Goal: Information Seeking & Learning: Learn about a topic

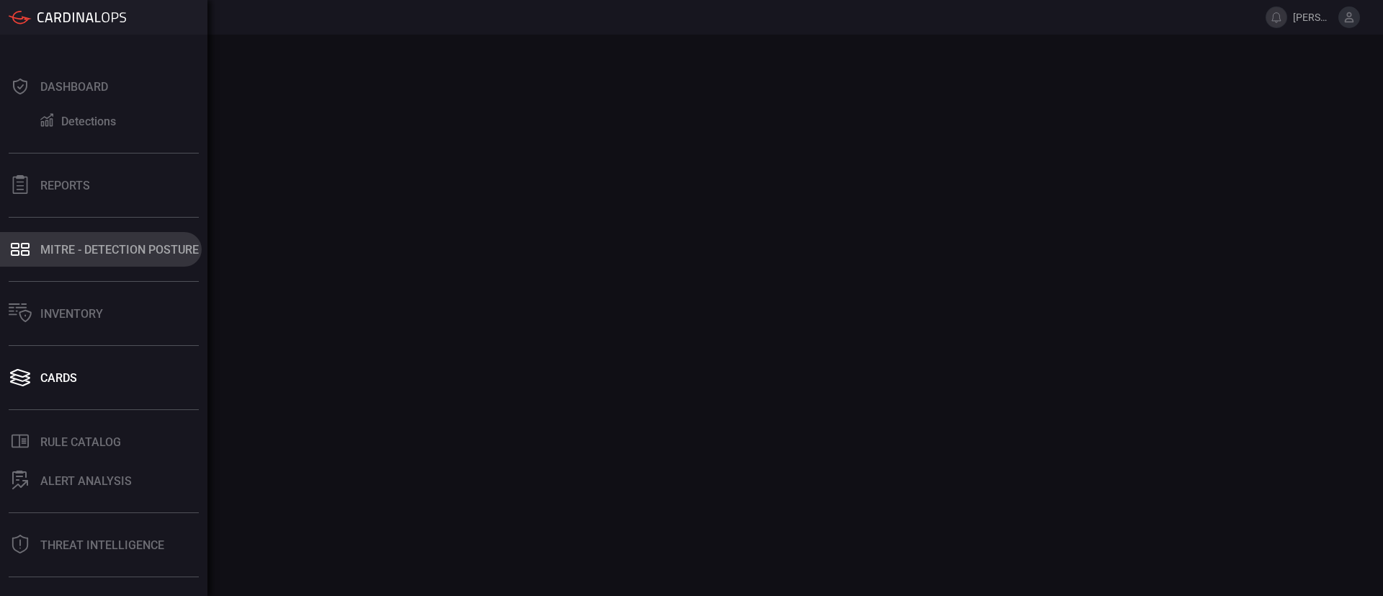
click at [50, 249] on div "MITRE - Detection Posture" at bounding box center [119, 250] width 158 height 14
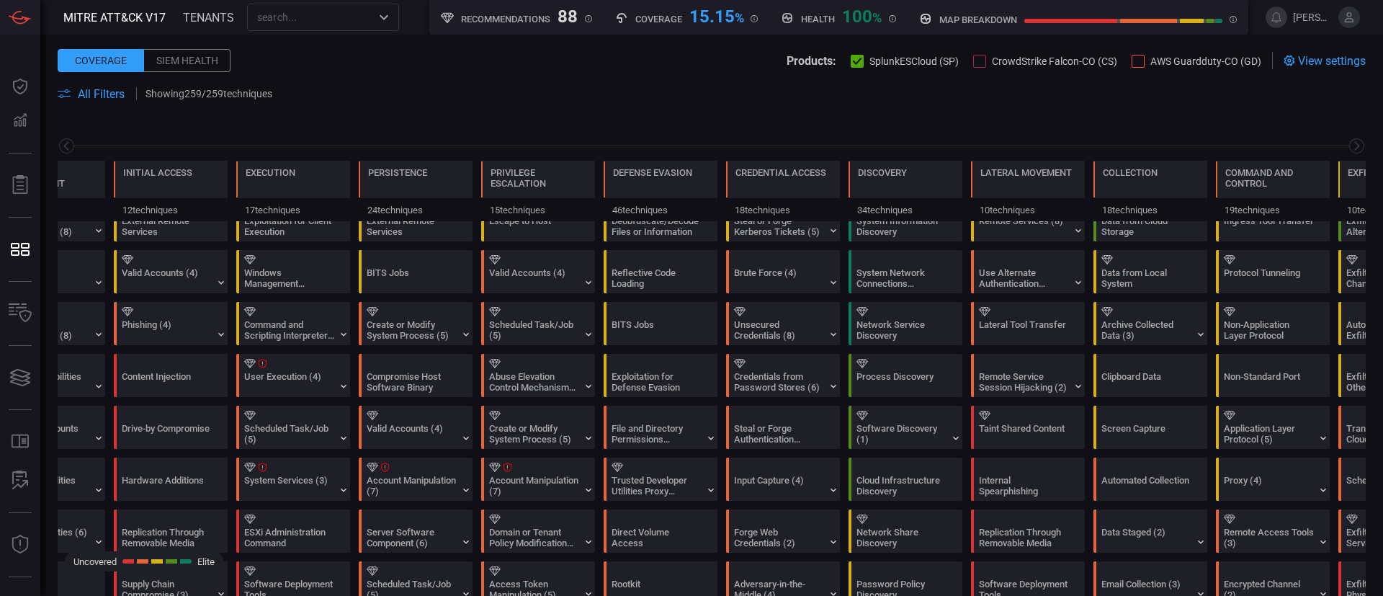
scroll to position [108, 0]
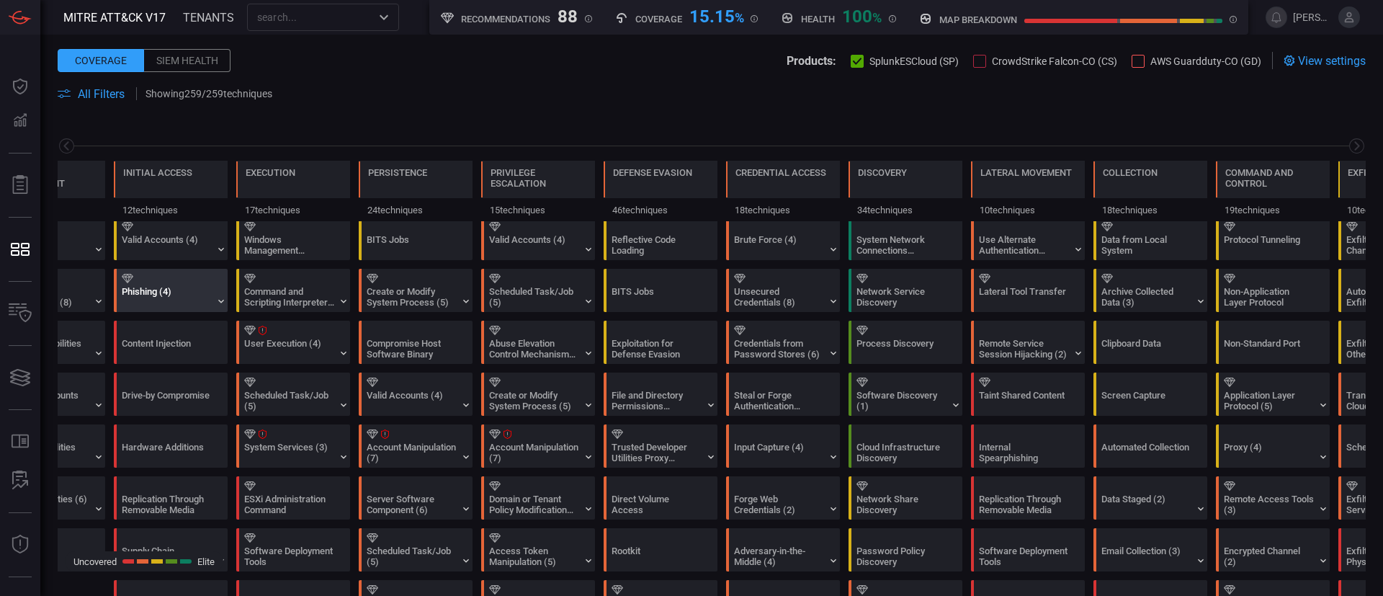
click at [187, 300] on div "Phishing (4)" at bounding box center [167, 297] width 90 height 22
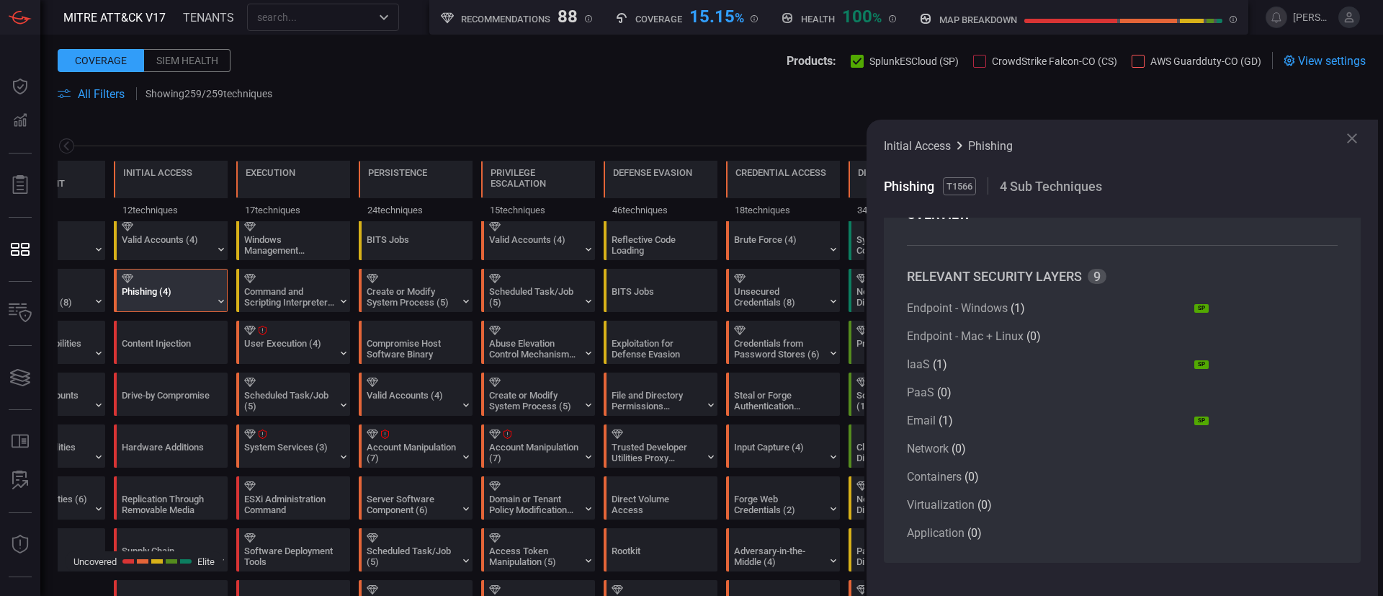
scroll to position [0, 0]
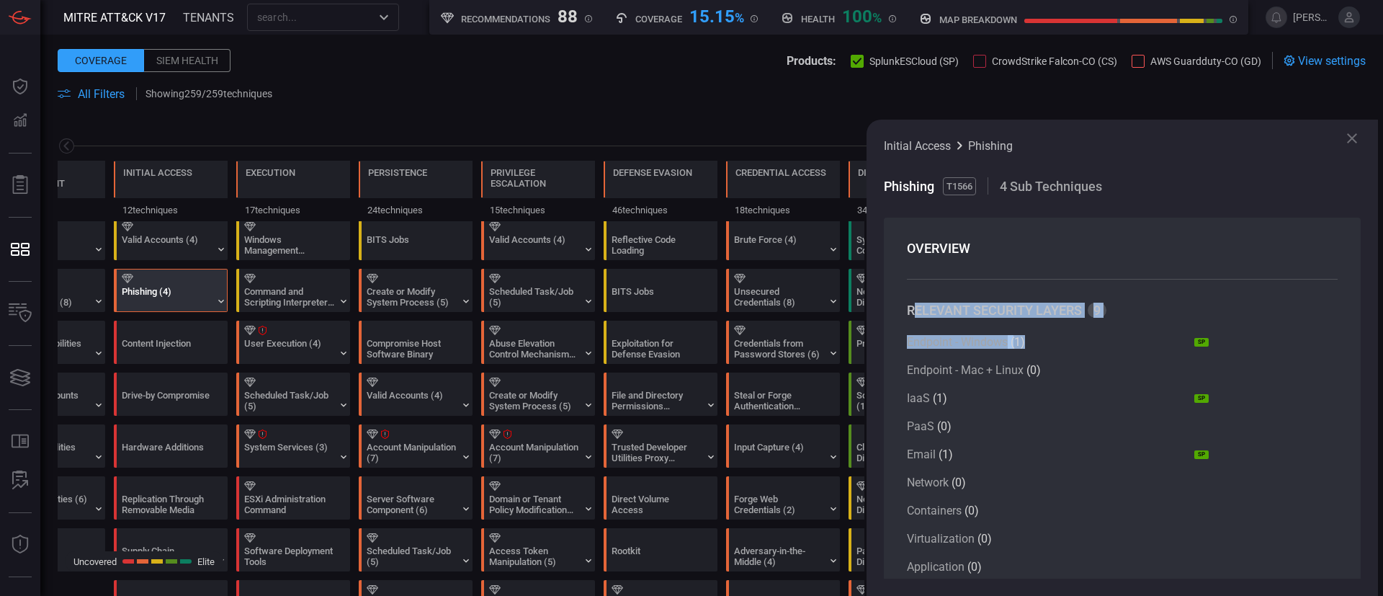
drag, startPoint x: 931, startPoint y: 317, endPoint x: 1144, endPoint y: 339, distance: 214.3
click at [1144, 339] on section "RELEVANT SECURITY LAYERS 9 Endpoint - Windows ( 1 ) SP Endpoint - Mac + Linux (…" at bounding box center [1122, 438] width 431 height 271
click at [1004, 346] on span "Endpoint - Windows" at bounding box center [957, 342] width 101 height 14
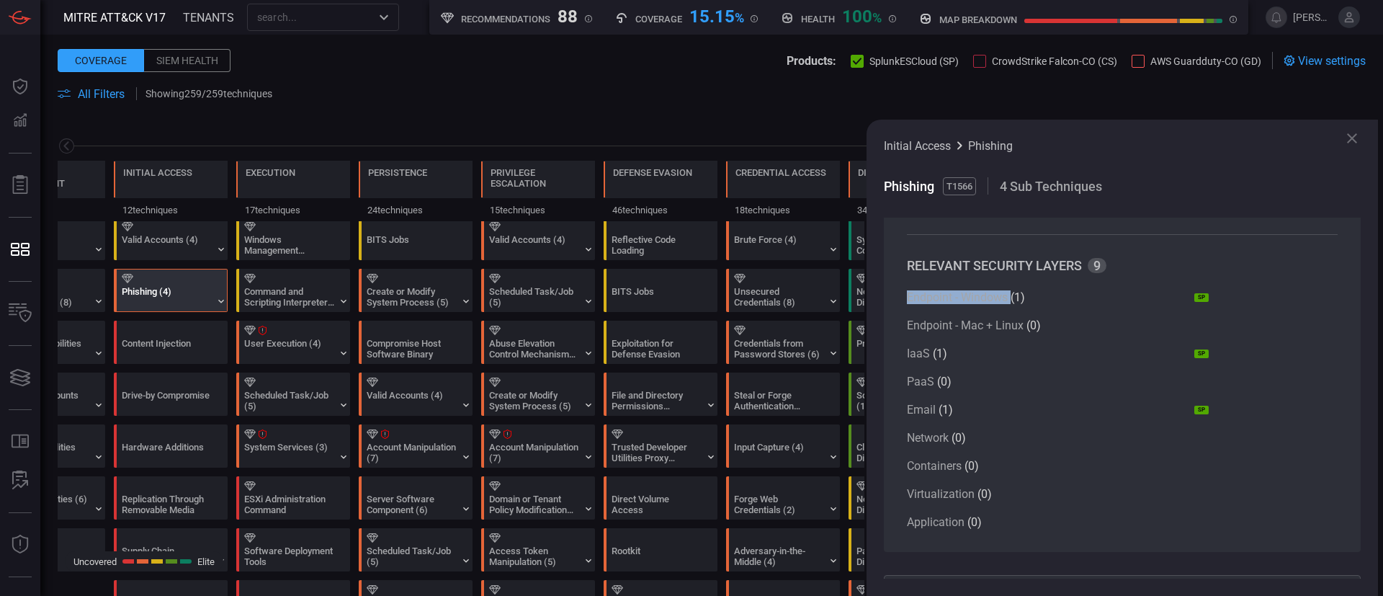
scroll to position [108, 0]
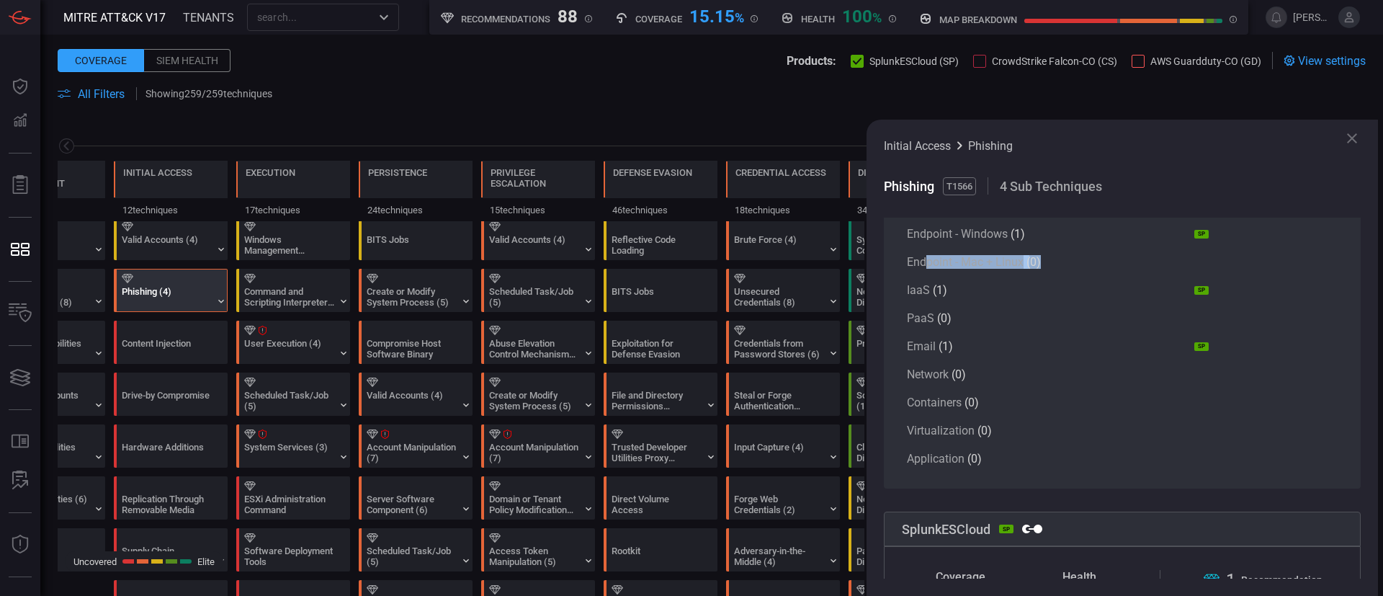
drag, startPoint x: 1042, startPoint y: 260, endPoint x: 926, endPoint y: 260, distance: 116.7
click at [926, 260] on article "Endpoint - Mac + Linux ( 0 )" at bounding box center [1058, 262] width 302 height 14
click at [997, 266] on span "Endpoint - Mac + Linux" at bounding box center [965, 262] width 117 height 14
drag, startPoint x: 1044, startPoint y: 261, endPoint x: 992, endPoint y: 268, distance: 52.3
click at [992, 268] on article "Endpoint - Mac + Linux ( 0 )" at bounding box center [1058, 262] width 302 height 14
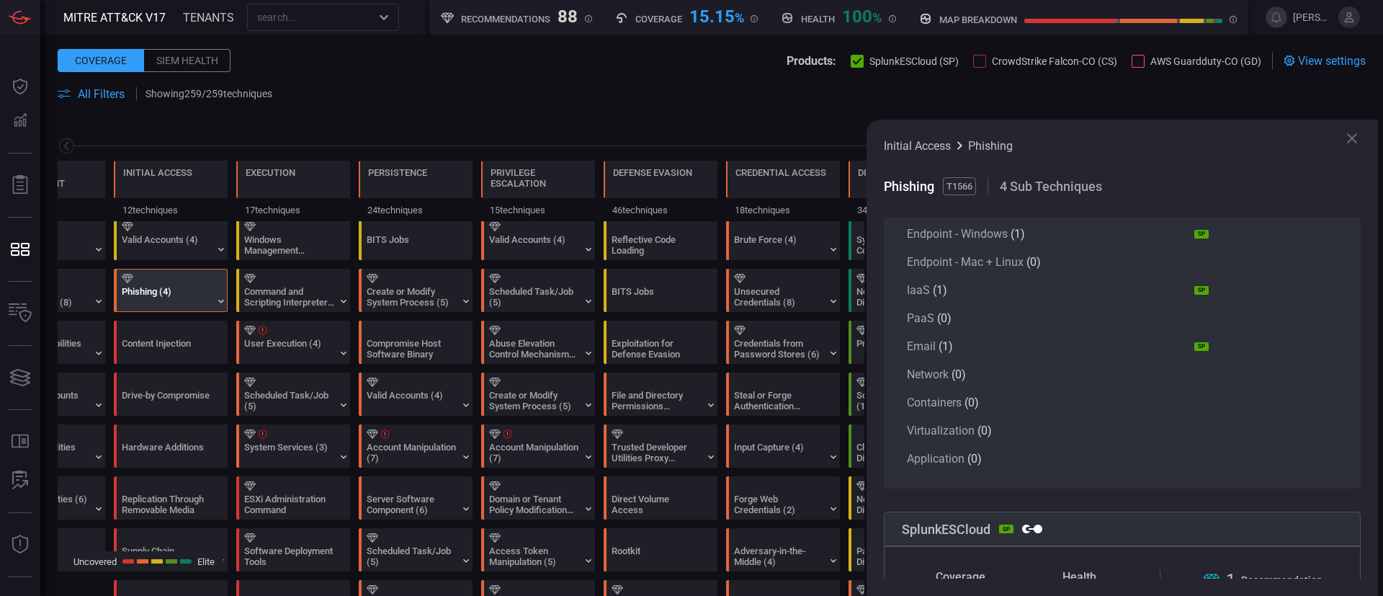
click at [1012, 297] on span at bounding box center [1070, 290] width 247 height 14
drag, startPoint x: 907, startPoint y: 289, endPoint x: 957, endPoint y: 319, distance: 58.8
click at [957, 318] on div "Endpoint - Windows ( 1 ) SP Endpoint - Mac + Linux ( 0 ) IaaS ( 1 ) SP PaaS ( 0…" at bounding box center [1058, 346] width 302 height 238
click at [1047, 408] on article "Containers ( 0 )" at bounding box center [1058, 402] width 302 height 14
click at [1085, 447] on div "Endpoint - Windows ( 1 ) SP Endpoint - Mac + Linux ( 0 ) IaaS ( 1 ) SP PaaS ( 0…" at bounding box center [1058, 346] width 302 height 238
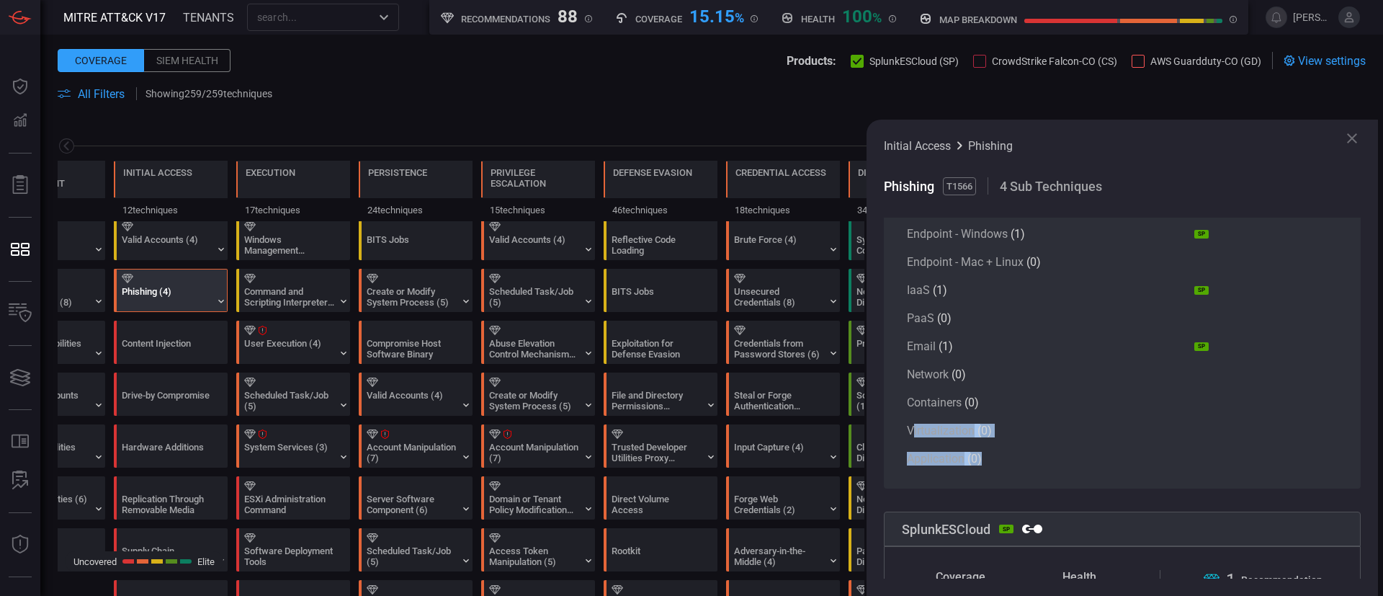
click at [1038, 449] on div "Endpoint - Windows ( 1 ) SP Endpoint - Mac + Linux ( 0 ) IaaS ( 1 ) SP PaaS ( 0…" at bounding box center [1058, 346] width 302 height 238
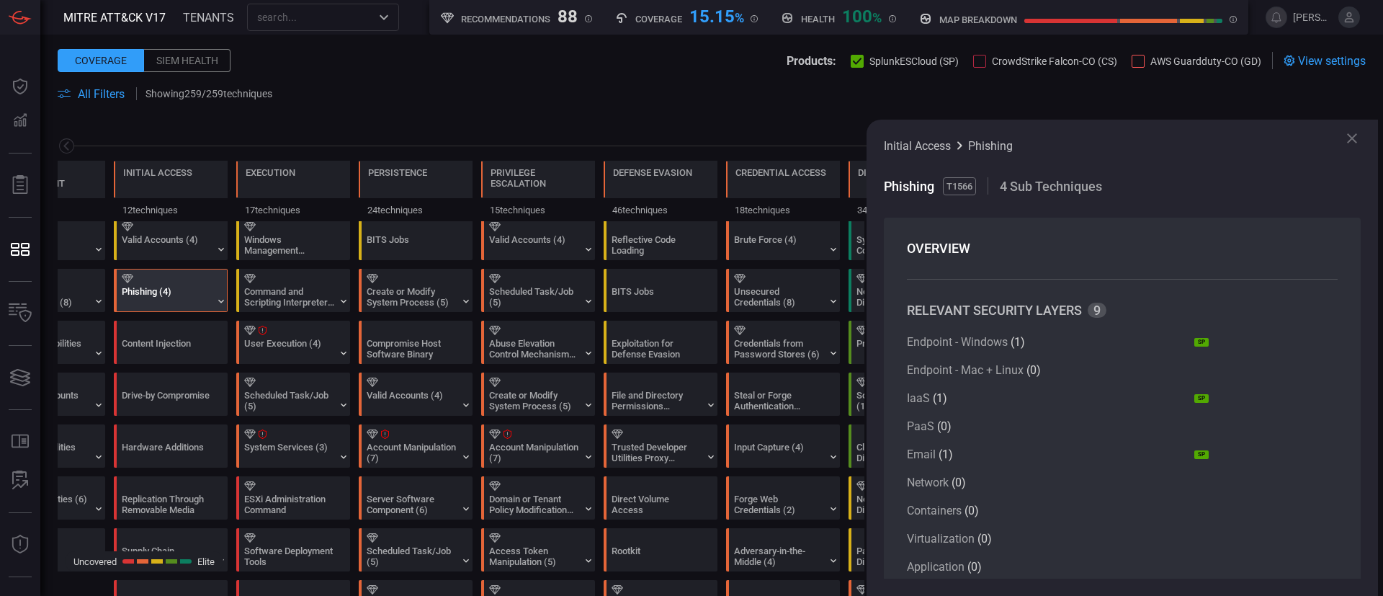
scroll to position [504, 0]
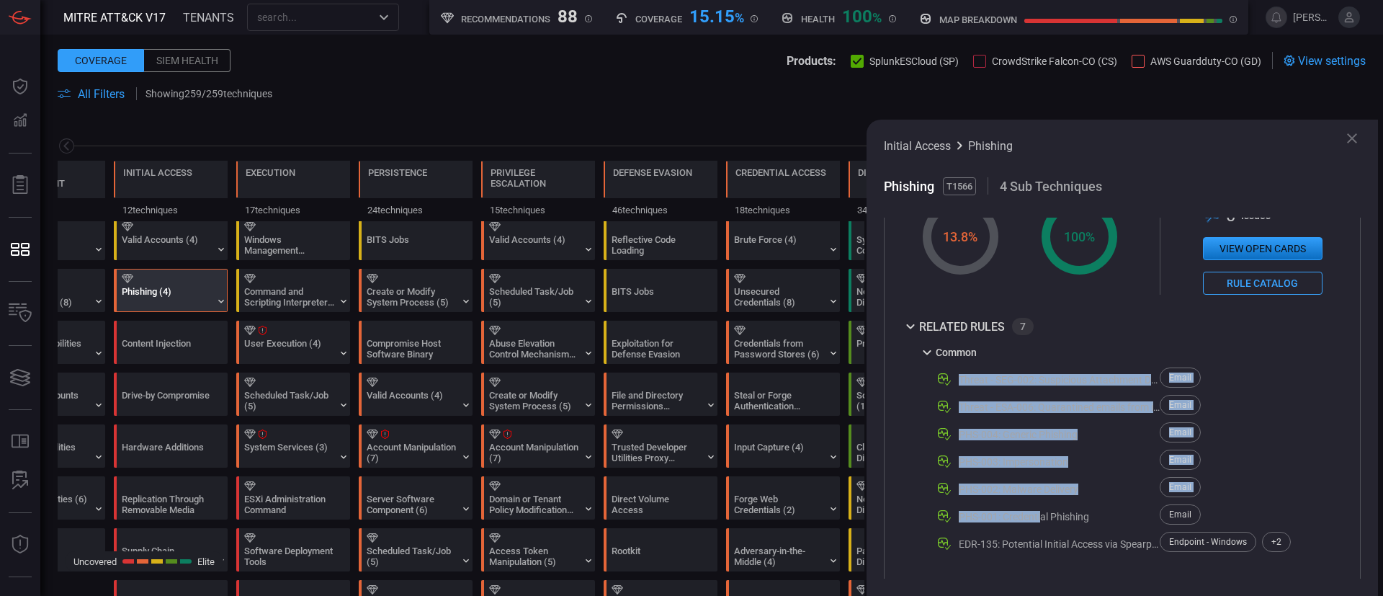
drag, startPoint x: 962, startPoint y: 373, endPoint x: 1042, endPoint y: 501, distance: 150.9
click at [1042, 501] on div "Common Threat - SEG-002: Suspicious Attachment Delivered - Rule Email Threat - …" at bounding box center [1104, 450] width 372 height 209
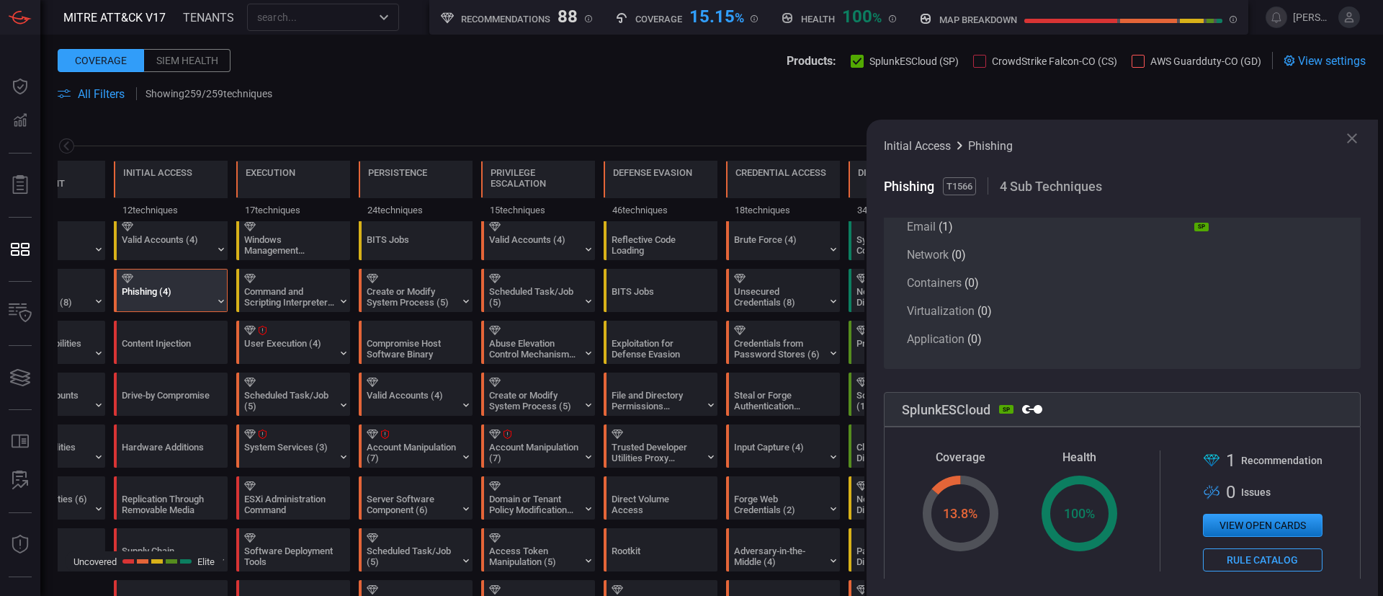
scroll to position [180, 0]
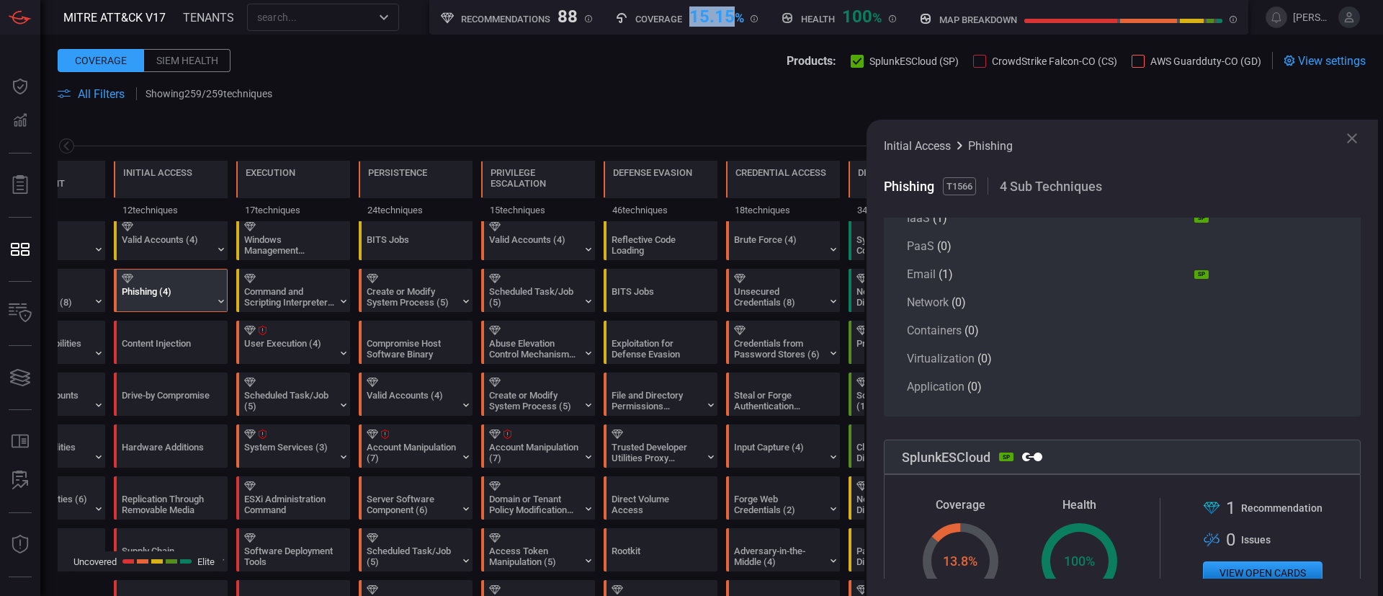
drag, startPoint x: 692, startPoint y: 16, endPoint x: 730, endPoint y: 18, distance: 38.2
click at [730, 18] on div "15.15 %" at bounding box center [716, 14] width 55 height 17
